Goal: Task Accomplishment & Management: Manage account settings

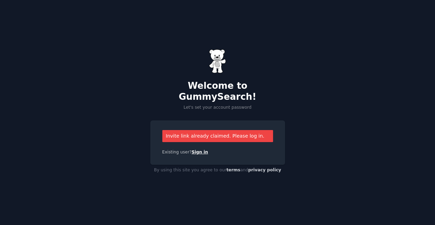
click at [195, 150] on link "Sign in" at bounding box center [200, 152] width 17 height 5
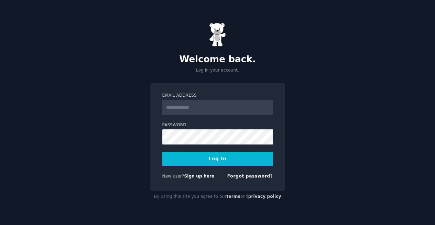
click at [202, 107] on input "Email Address" at bounding box center [217, 107] width 111 height 15
click at [219, 159] on button "Log In" at bounding box center [217, 159] width 111 height 14
type input "**********"
click at [225, 161] on button "Log In" at bounding box center [217, 159] width 111 height 14
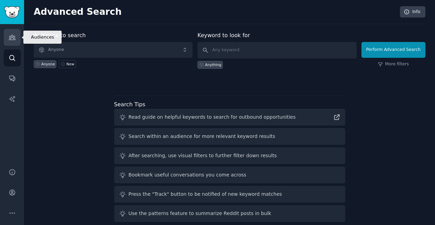
click at [14, 31] on link "Audiences" at bounding box center [12, 37] width 17 height 17
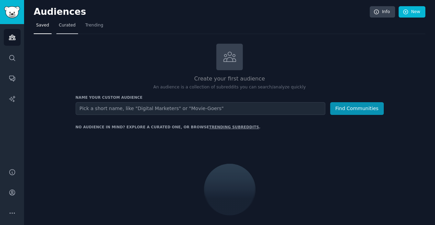
click at [63, 23] on span "Curated" at bounding box center [67, 25] width 17 height 6
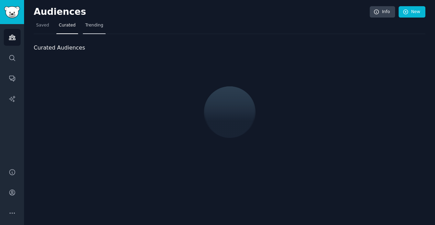
click at [86, 25] on span "Trending" at bounding box center [94, 25] width 18 height 6
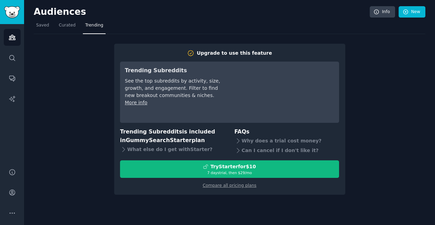
click at [394, 63] on div "Upgrade to use this feature Trending Subreddits See the top subreddits by activ…" at bounding box center [230, 114] width 392 height 161
click at [67, 25] on span "Curated" at bounding box center [67, 25] width 17 height 6
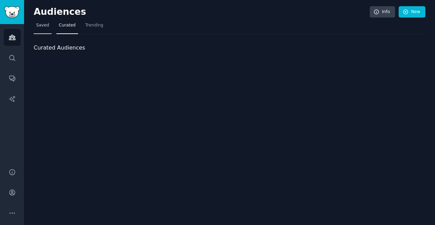
click at [43, 25] on span "Saved" at bounding box center [42, 25] width 13 height 6
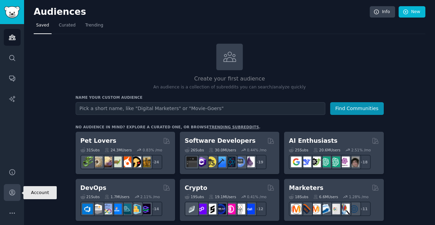
click at [12, 194] on icon "Sidebar" at bounding box center [12, 193] width 6 height 6
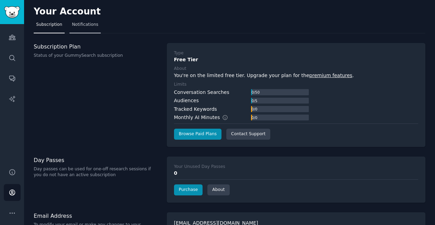
click at [88, 26] on span "Notifications" at bounding box center [85, 25] width 26 height 6
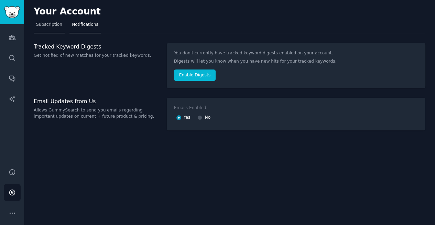
click at [49, 27] on span "Subscription" at bounding box center [49, 25] width 26 height 6
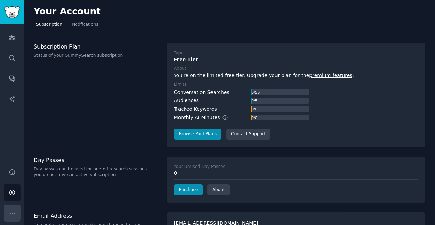
click at [12, 211] on icon "Sidebar" at bounding box center [12, 212] width 7 height 7
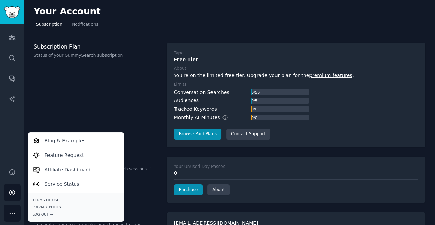
click at [67, 89] on div "Subscription Plan Status of your GummySearch subscription" at bounding box center [97, 95] width 126 height 104
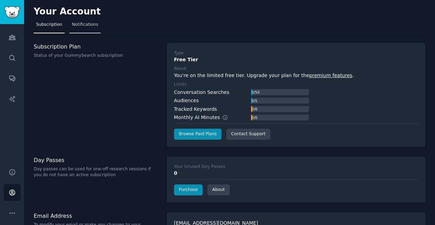
click at [87, 24] on span "Notifications" at bounding box center [85, 25] width 26 height 6
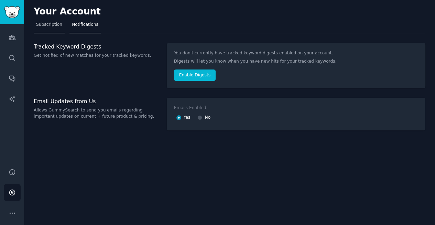
click at [48, 25] on span "Subscription" at bounding box center [49, 25] width 26 height 6
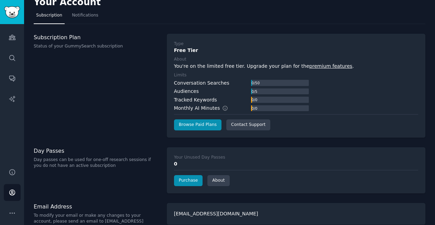
scroll to position [18, 0]
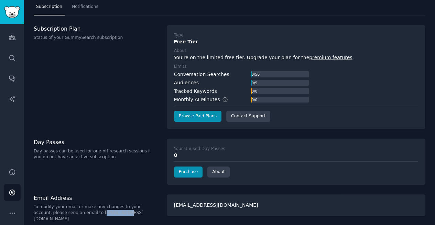
drag, startPoint x: 68, startPoint y: 212, endPoint x: 94, endPoint y: 212, distance: 25.8
click at [94, 212] on p "To modify your email or make any changes to your account, please send an email …" at bounding box center [97, 213] width 126 height 18
click at [117, 209] on p "To modify your email or make any changes to your account, please send an email …" at bounding box center [97, 213] width 126 height 18
click at [14, 172] on icon "Sidebar" at bounding box center [12, 172] width 7 height 7
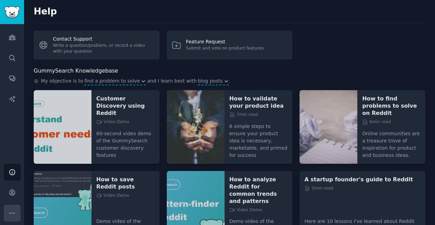
click at [14, 212] on icon "Sidebar" at bounding box center [12, 212] width 7 height 7
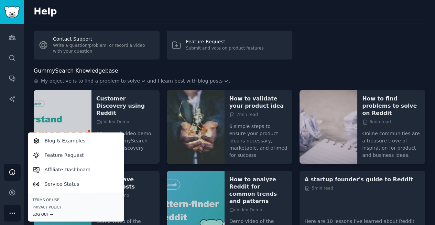
click at [43, 213] on div "Log Out →" at bounding box center [76, 214] width 87 height 5
